Goal: Check status: Check status

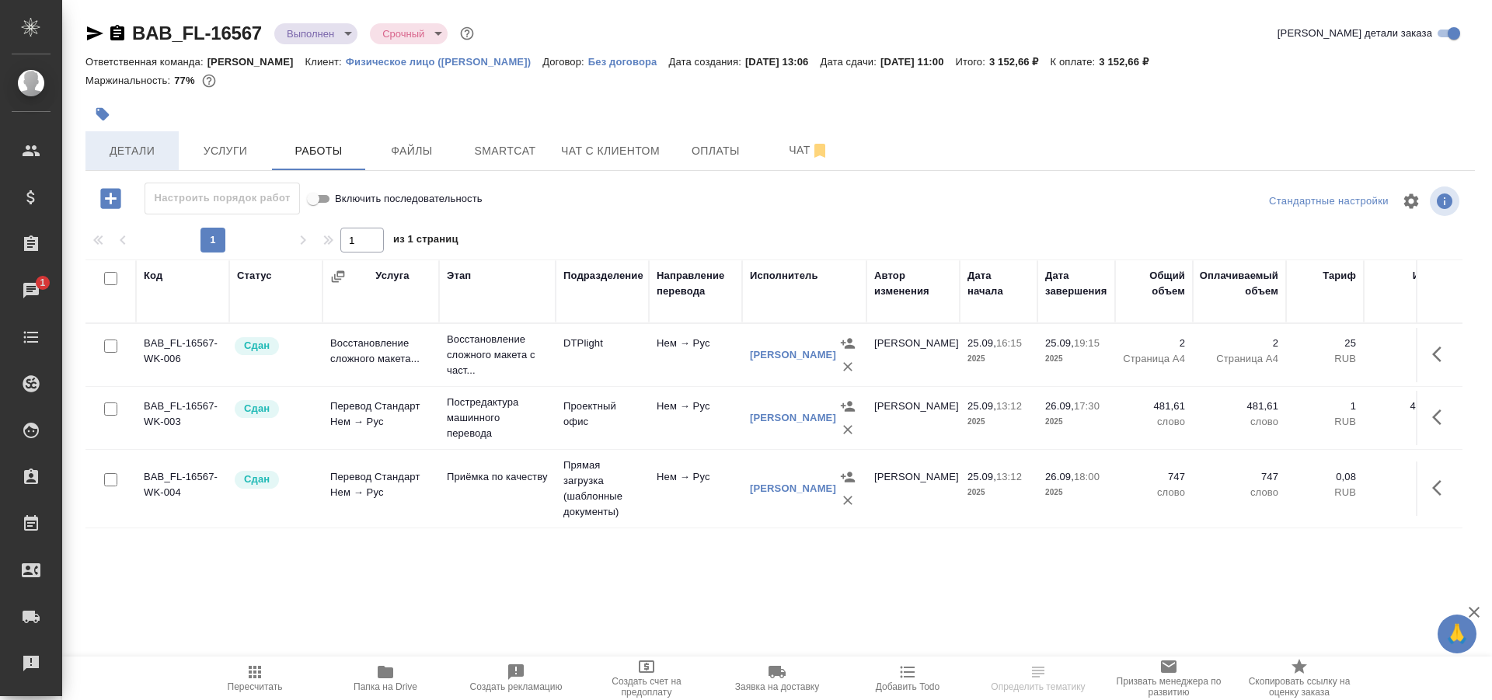
click at [151, 145] on span "Детали" at bounding box center [132, 150] width 75 height 19
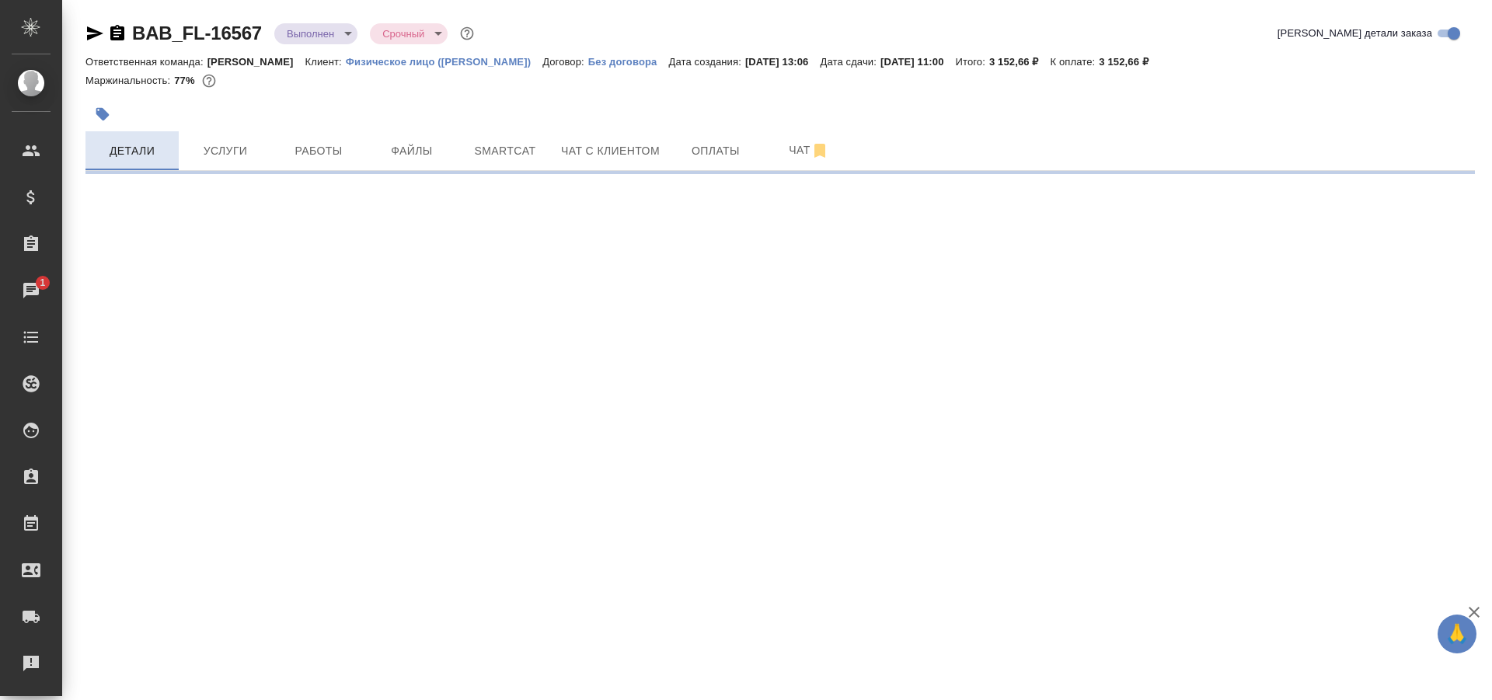
select select "RU"
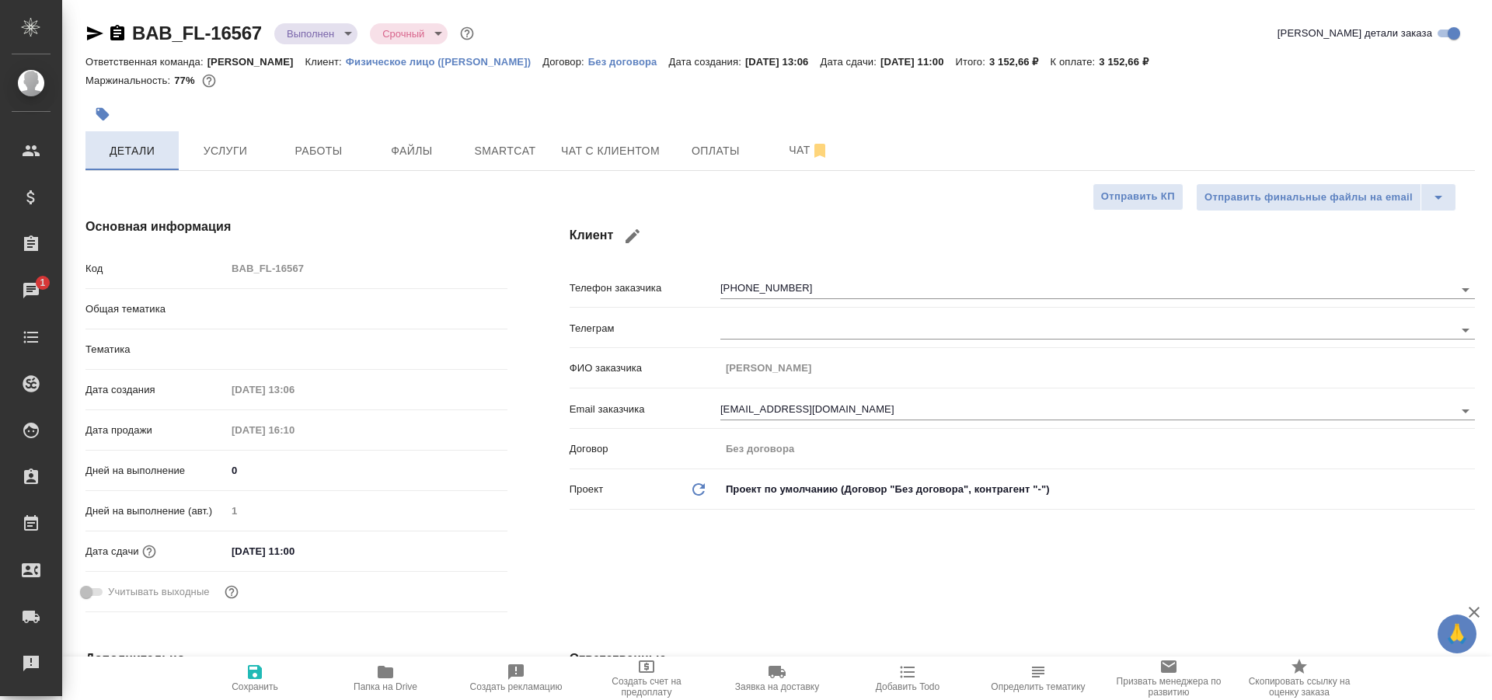
type textarea "x"
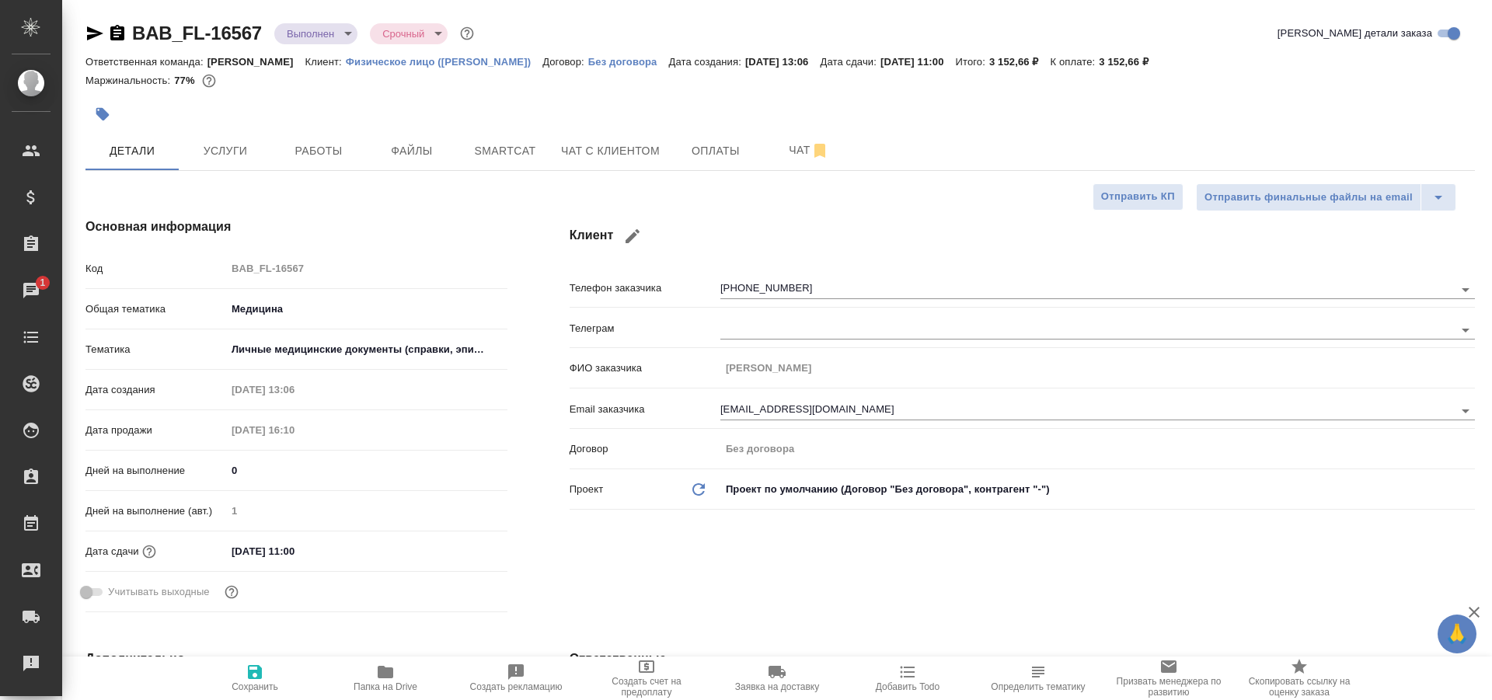
type textarea "x"
click at [307, 143] on span "Работы" at bounding box center [318, 150] width 75 height 19
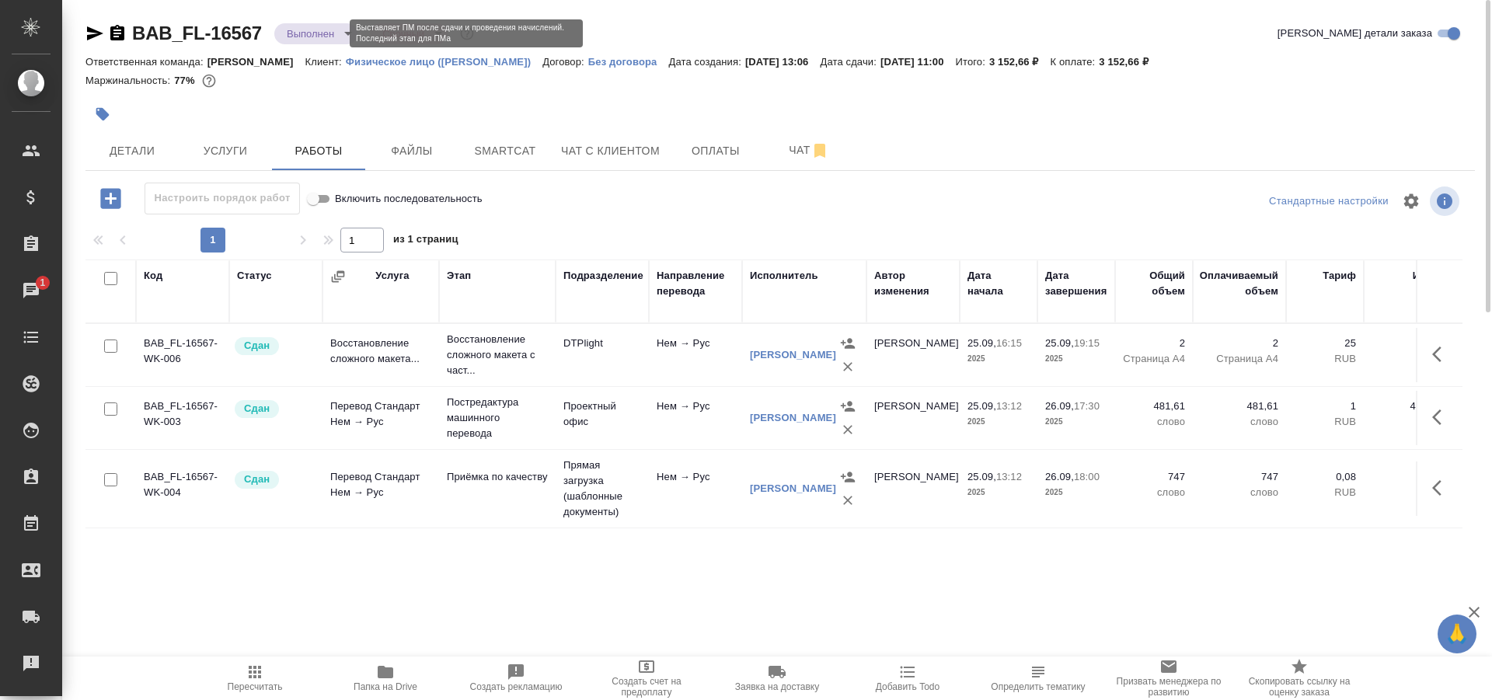
click at [326, 38] on body "🙏 .cls-1 fill:#fff; AWATERA Solovkova Ekaterina Клиенты Спецификации Заказы 1 Ч…" at bounding box center [746, 350] width 1492 height 700
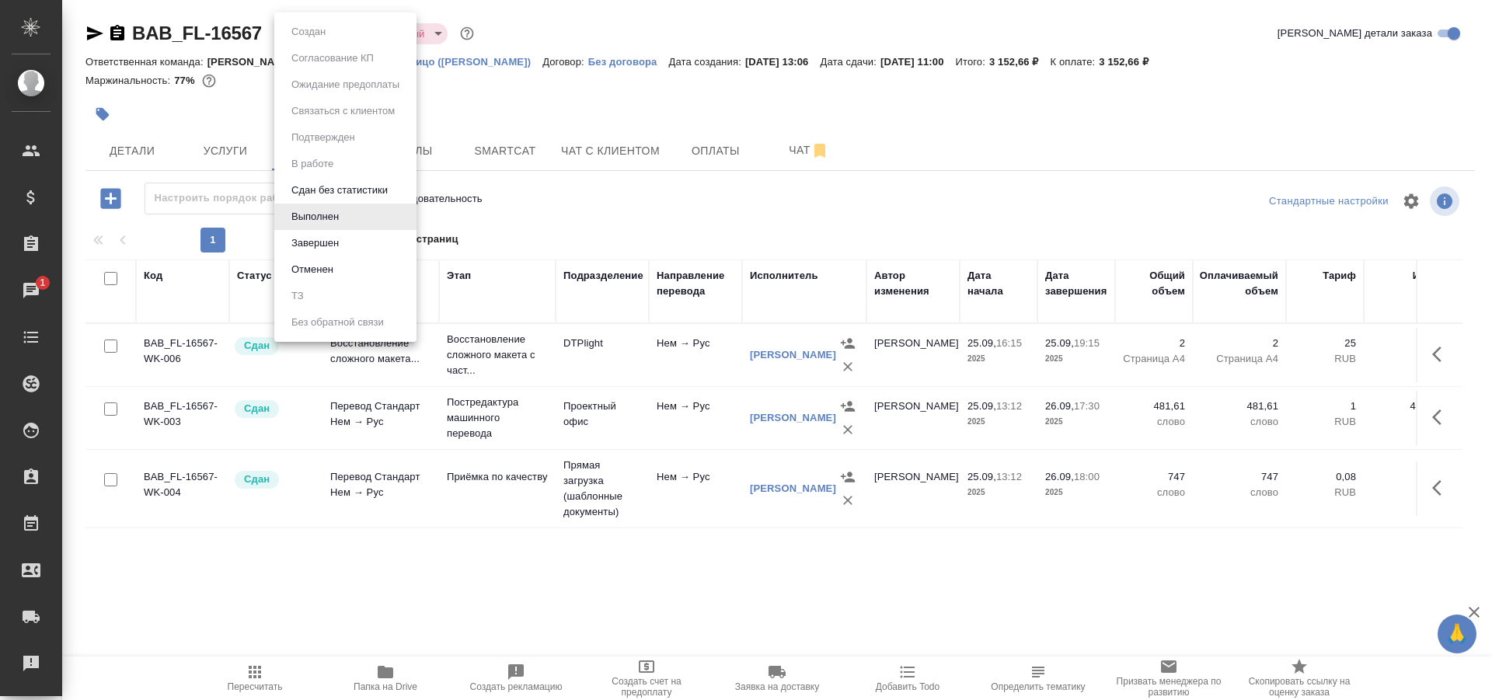
click at [345, 246] on li "Завершен" at bounding box center [345, 243] width 142 height 26
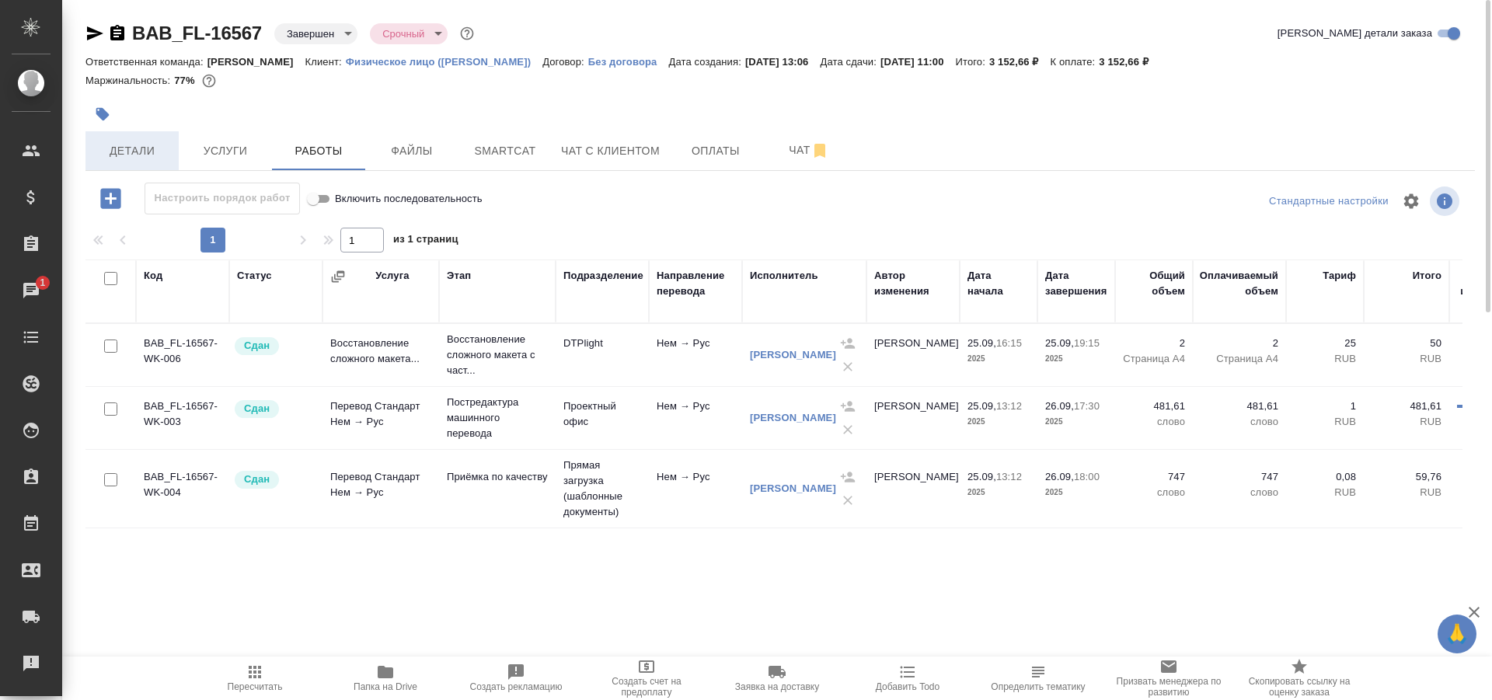
click at [127, 141] on span "Детали" at bounding box center [132, 150] width 75 height 19
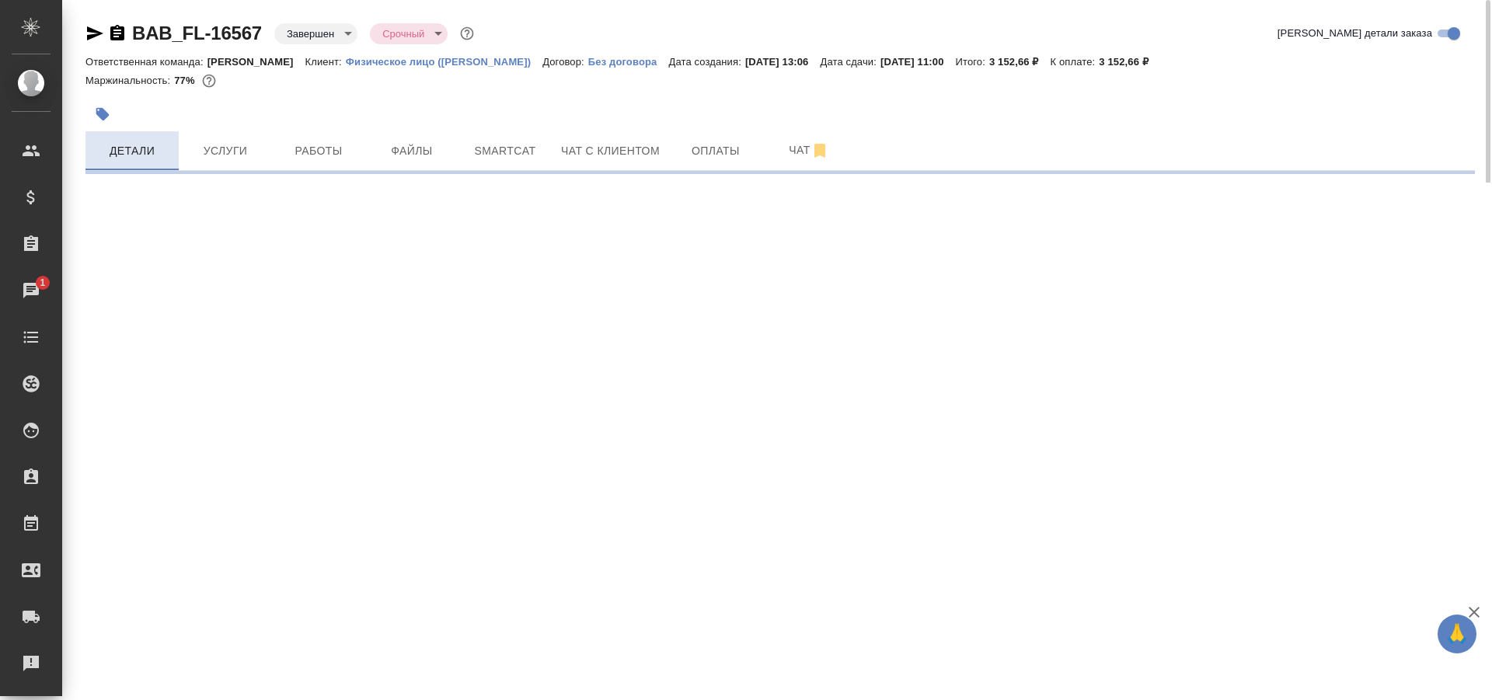
select select "RU"
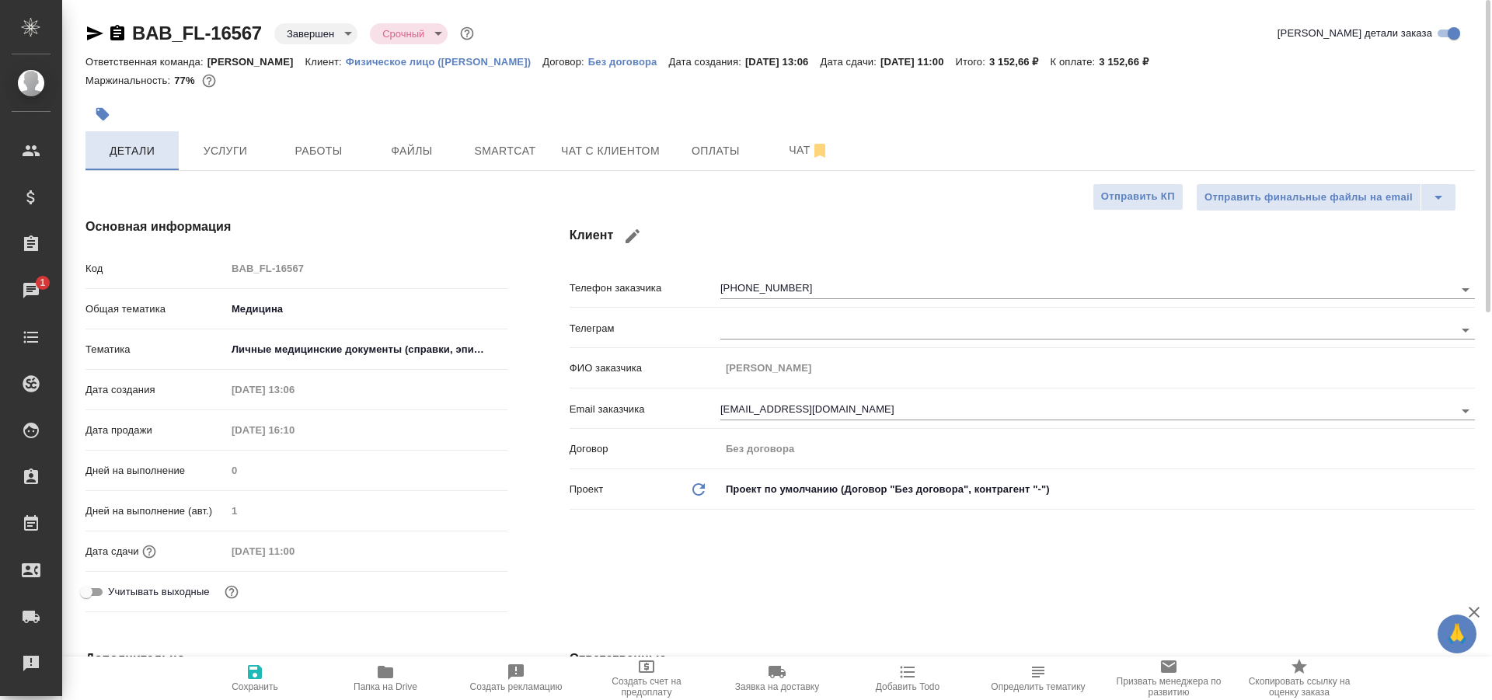
type textarea "x"
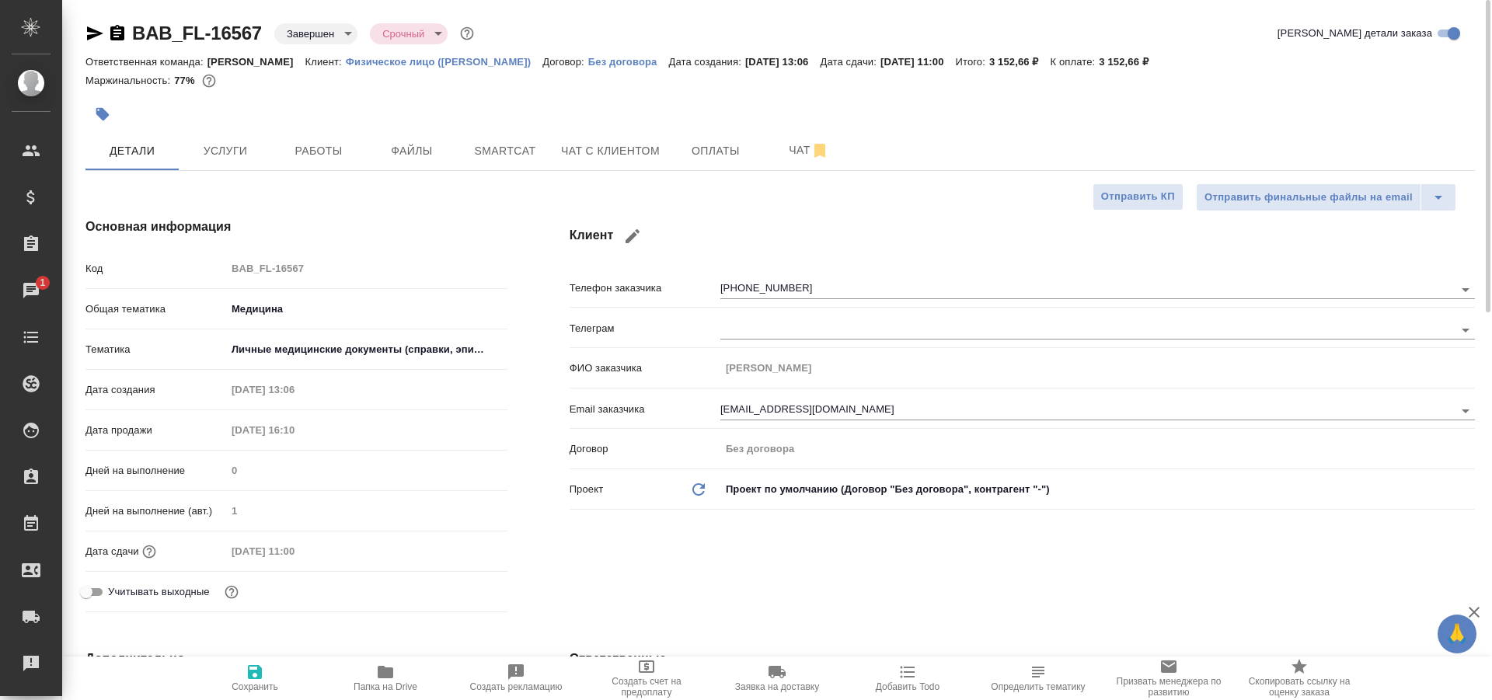
type textarea "x"
